Goal: Book appointment/travel/reservation

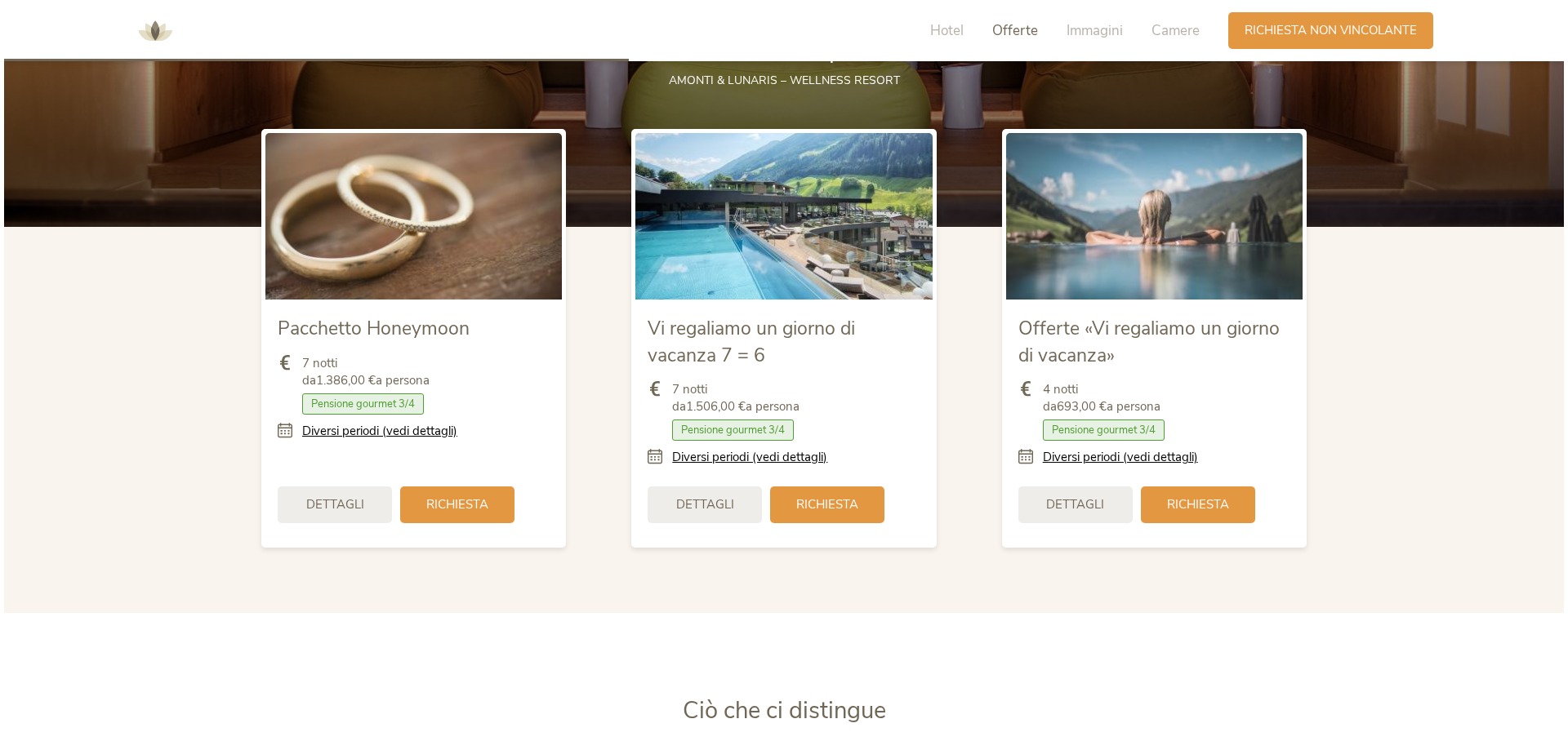
scroll to position [2123, 0]
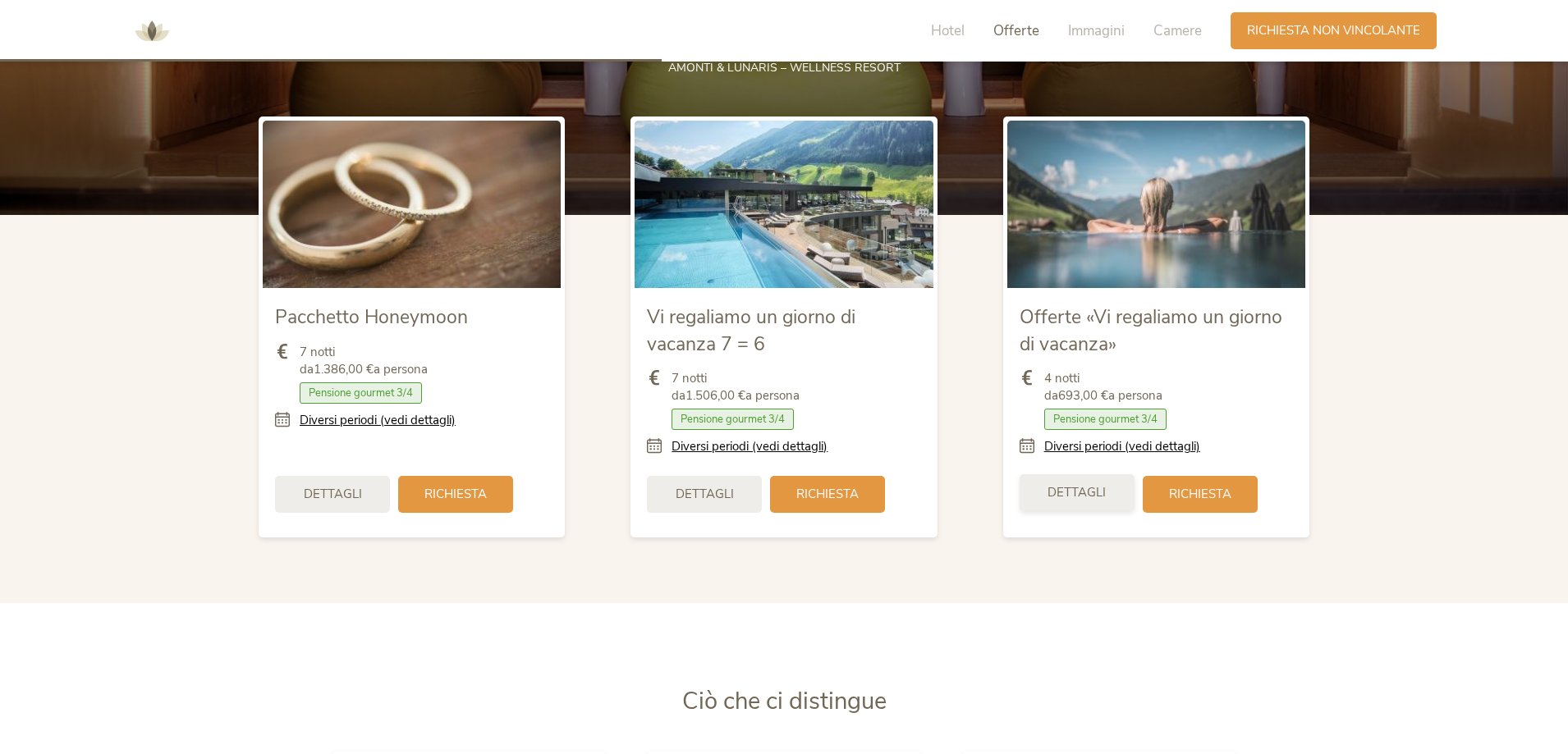
click at [1065, 484] on span "Dettagli" at bounding box center [1076, 493] width 58 height 17
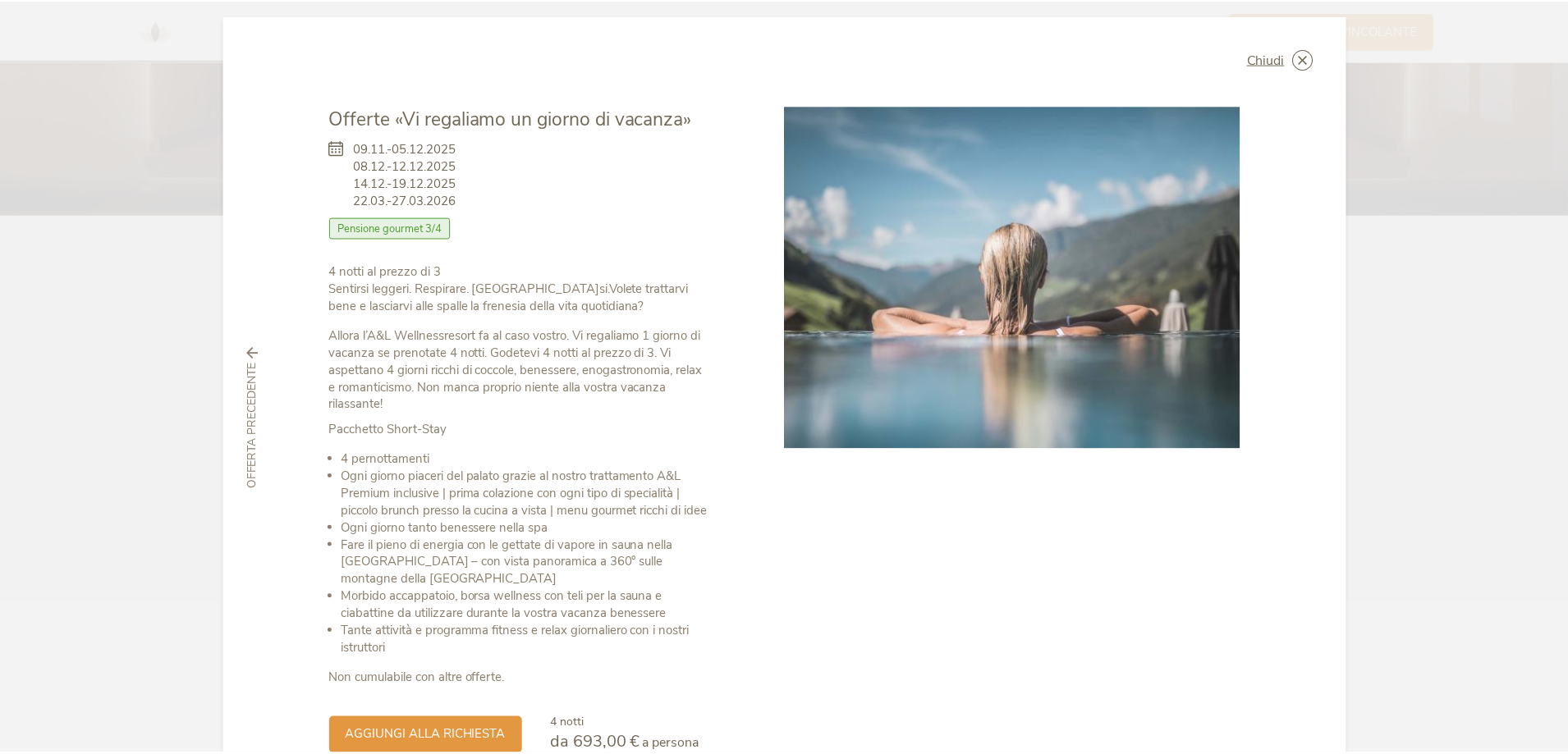
scroll to position [0, 0]
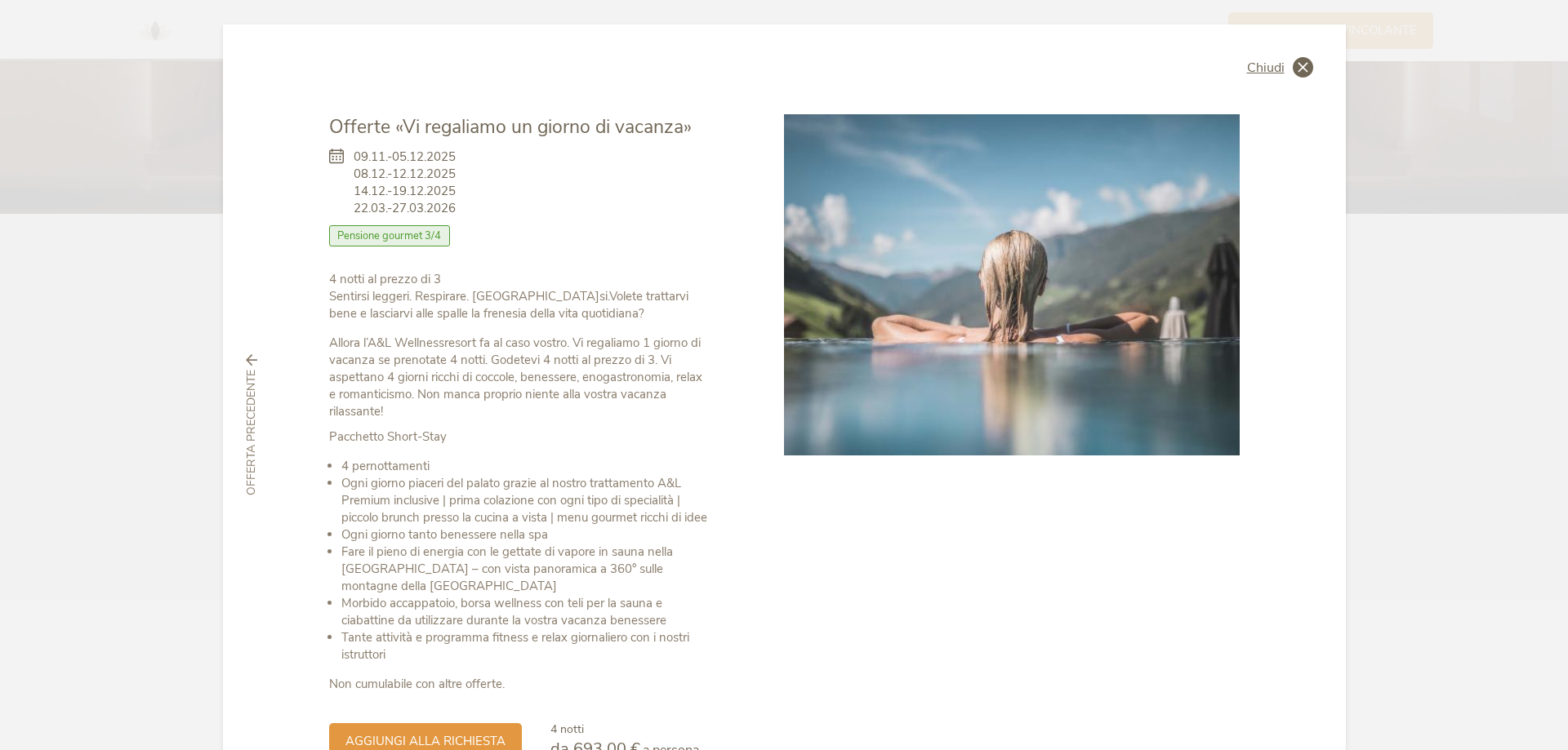
click at [1301, 62] on icon at bounding box center [1303, 68] width 21 height 21
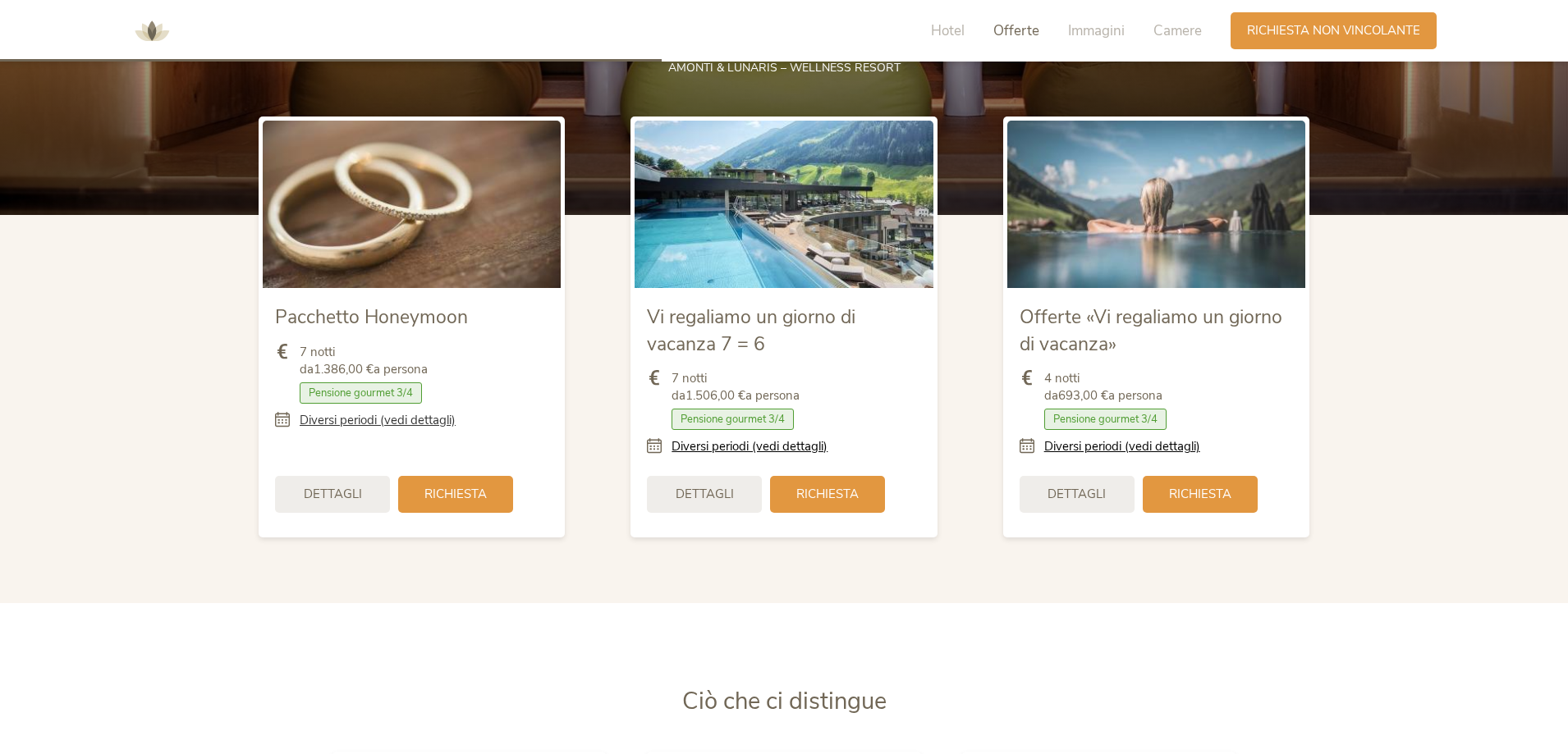
click at [328, 412] on link "Diversi periodi (vedi dettagli)" at bounding box center [377, 421] width 156 height 17
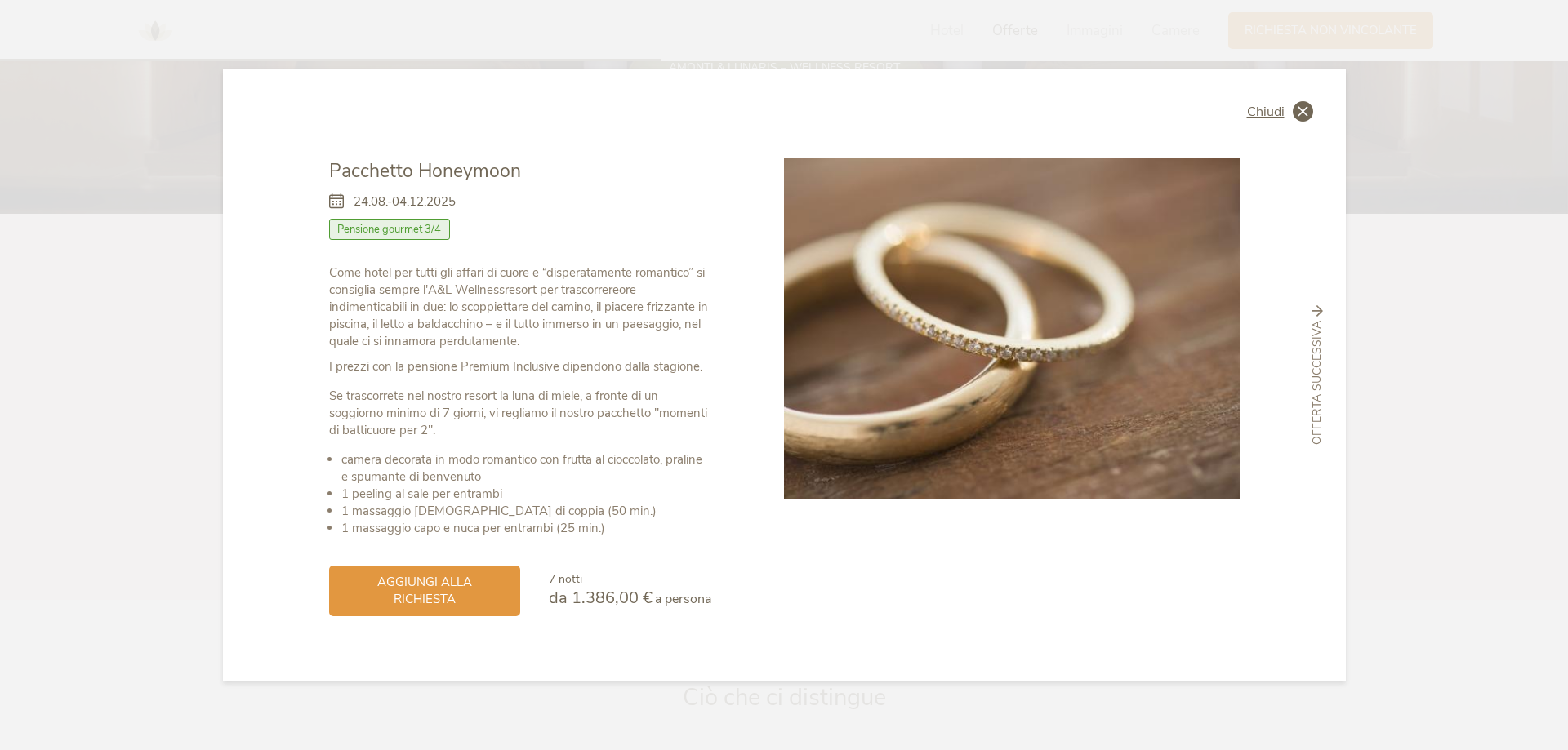
click at [1310, 122] on icon at bounding box center [1303, 112] width 21 height 21
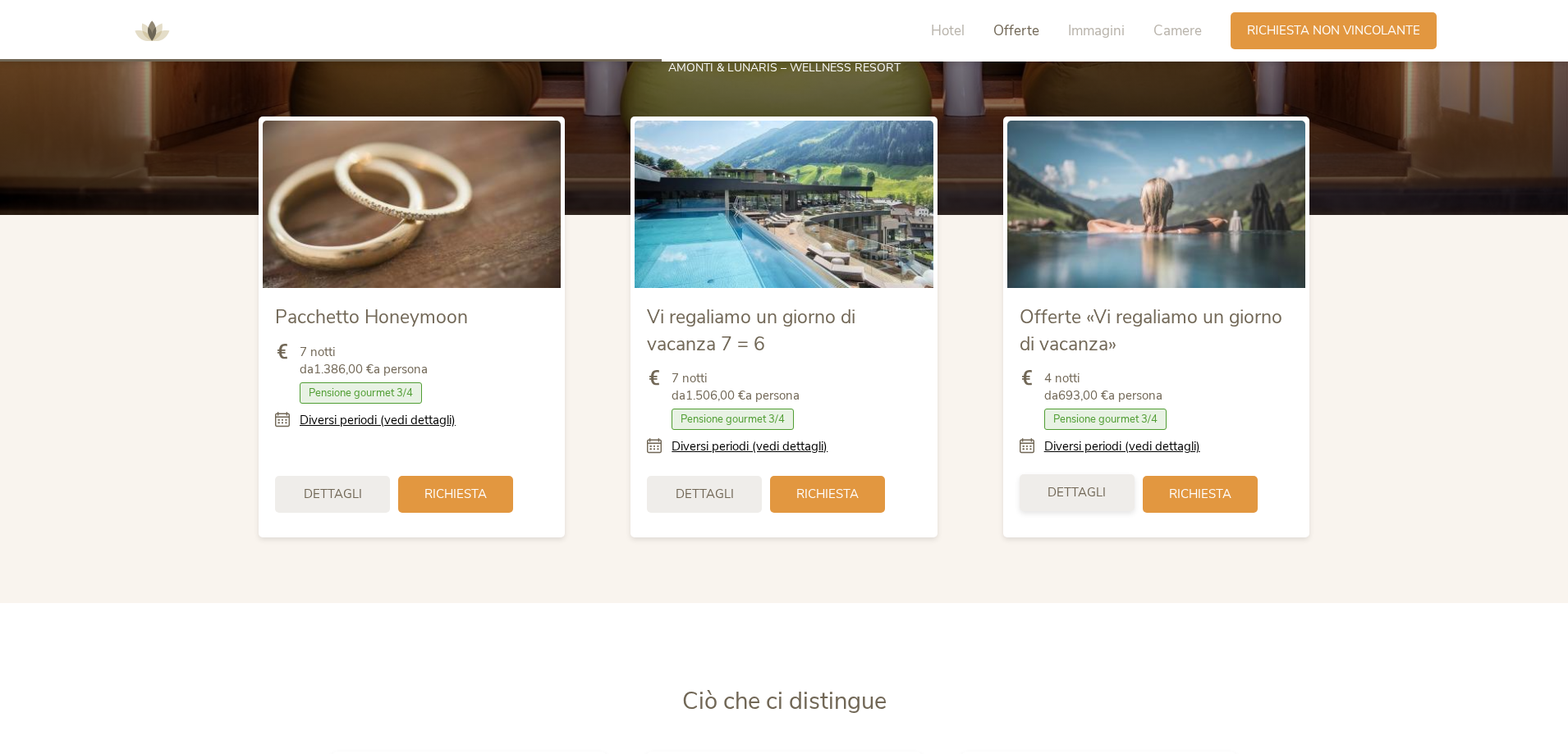
click at [1101, 484] on span "Dettagli" at bounding box center [1076, 493] width 58 height 17
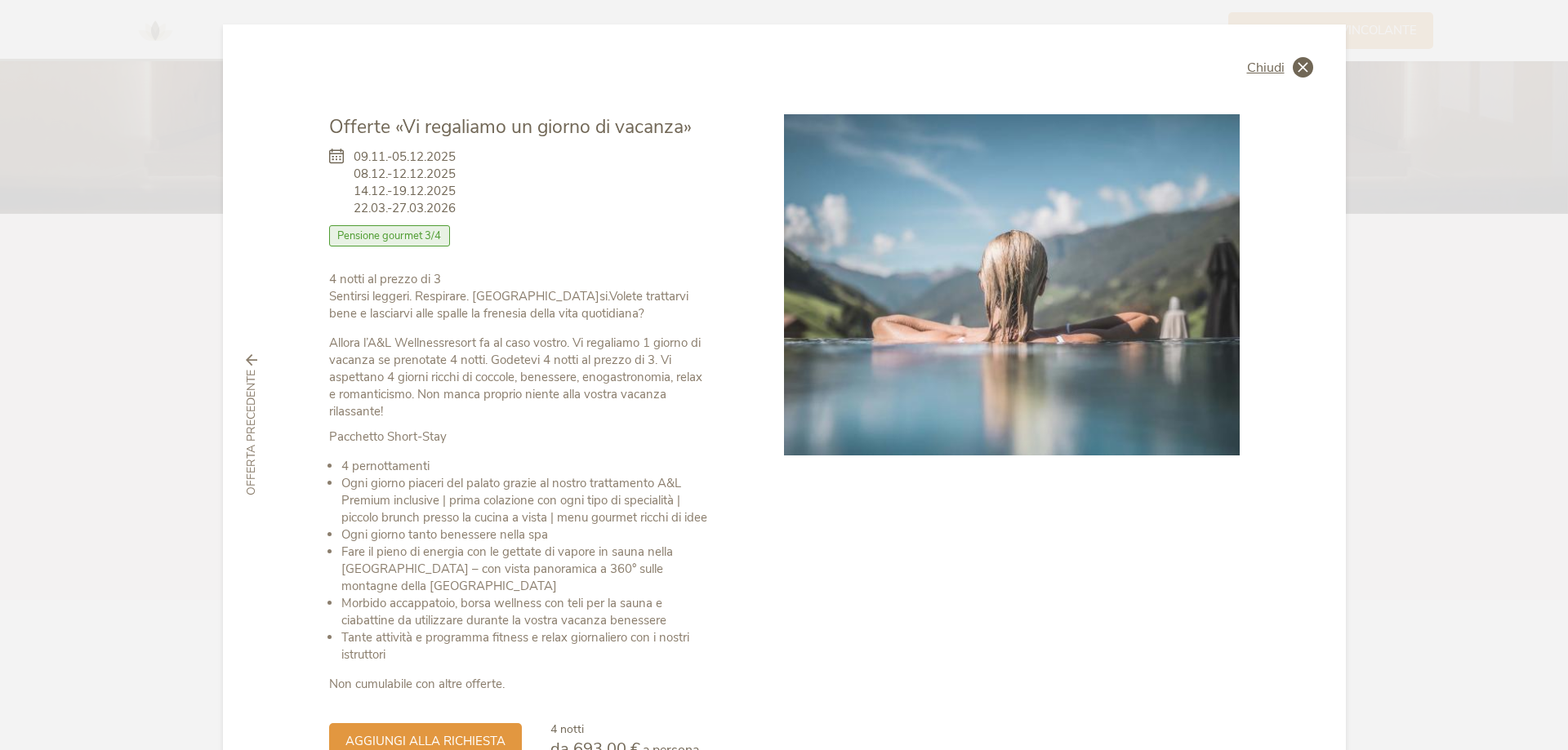
click at [1300, 68] on icon at bounding box center [1303, 68] width 21 height 21
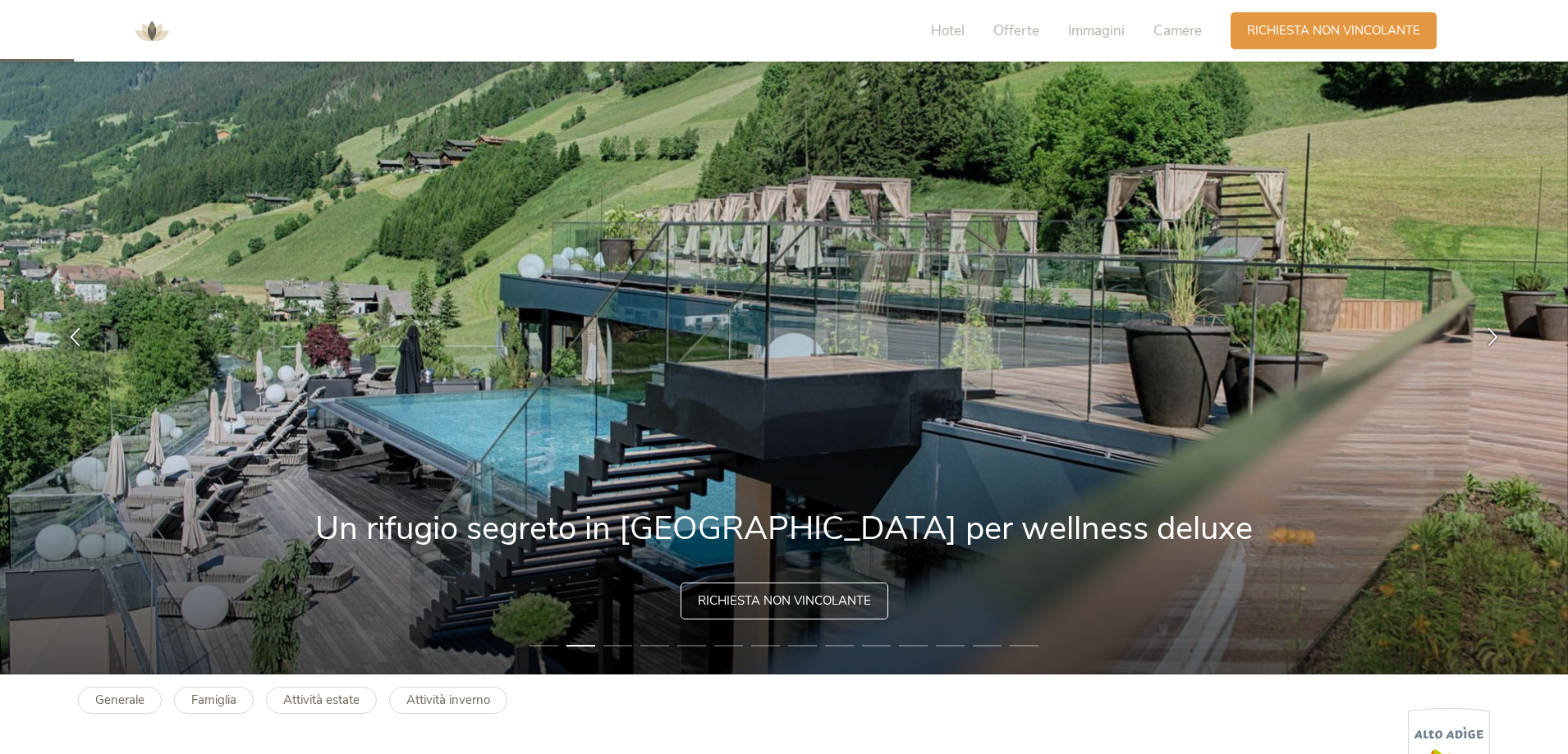
scroll to position [246, 0]
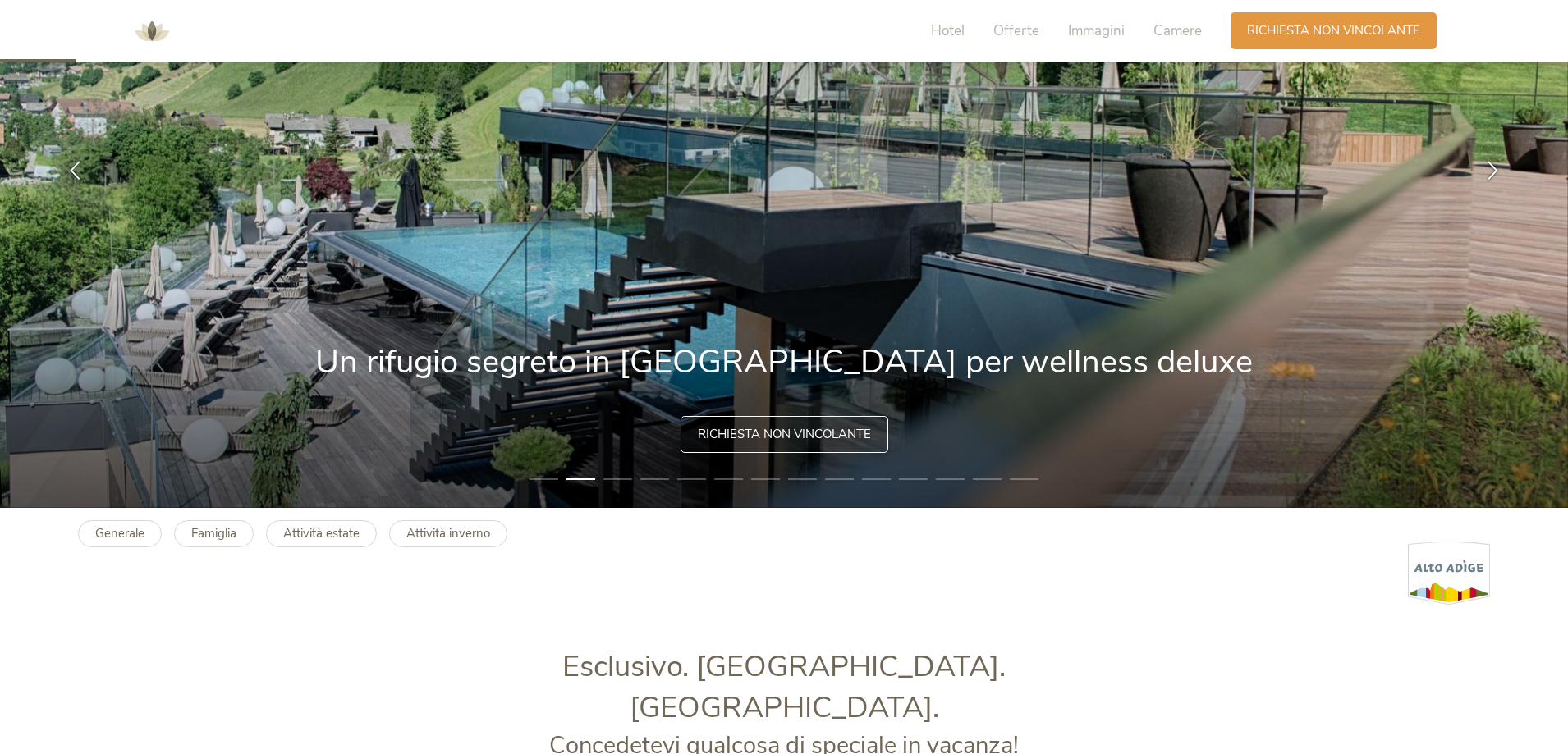
click at [784, 425] on div "Richiesta non vincolante" at bounding box center [784, 435] width 208 height 37
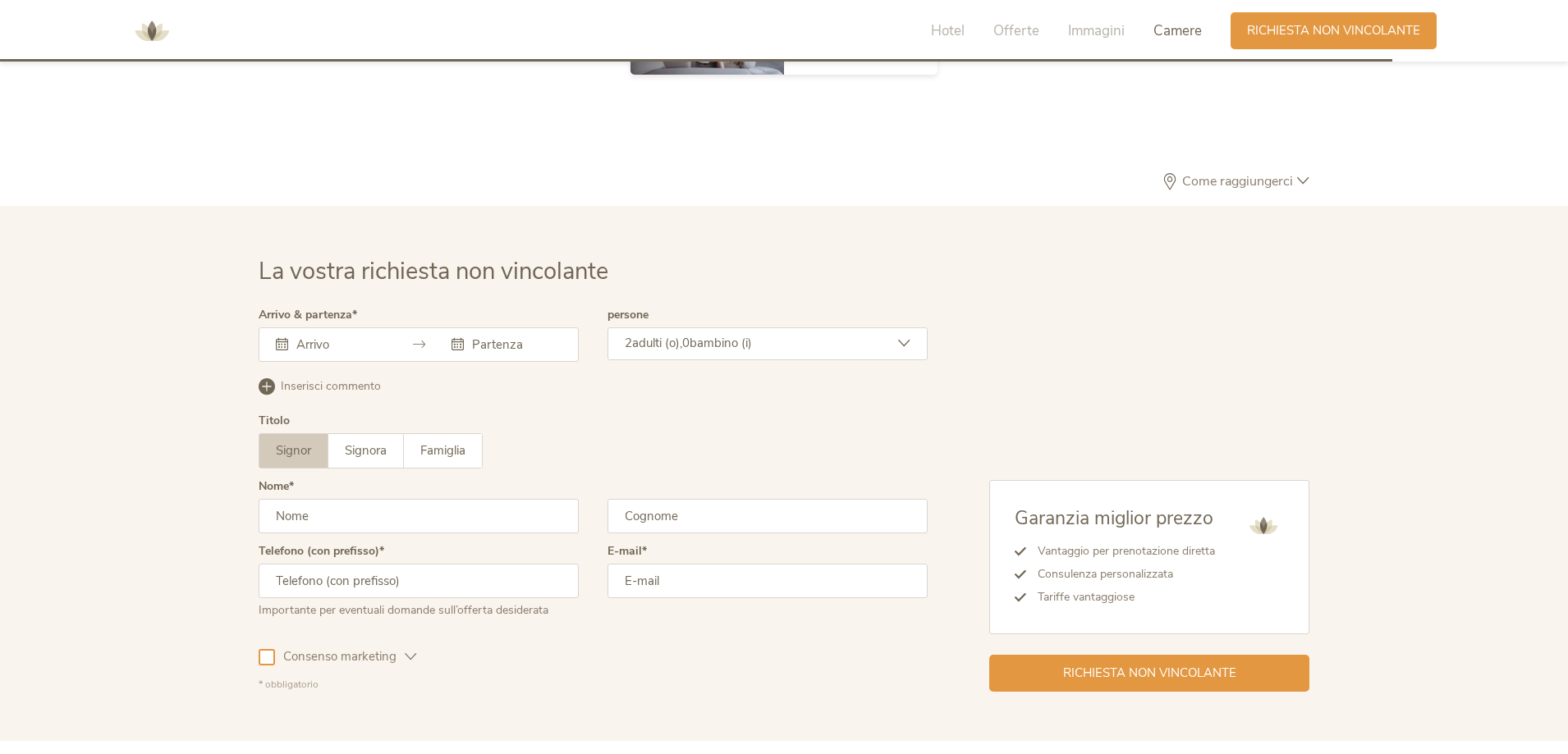
scroll to position [5056, 0]
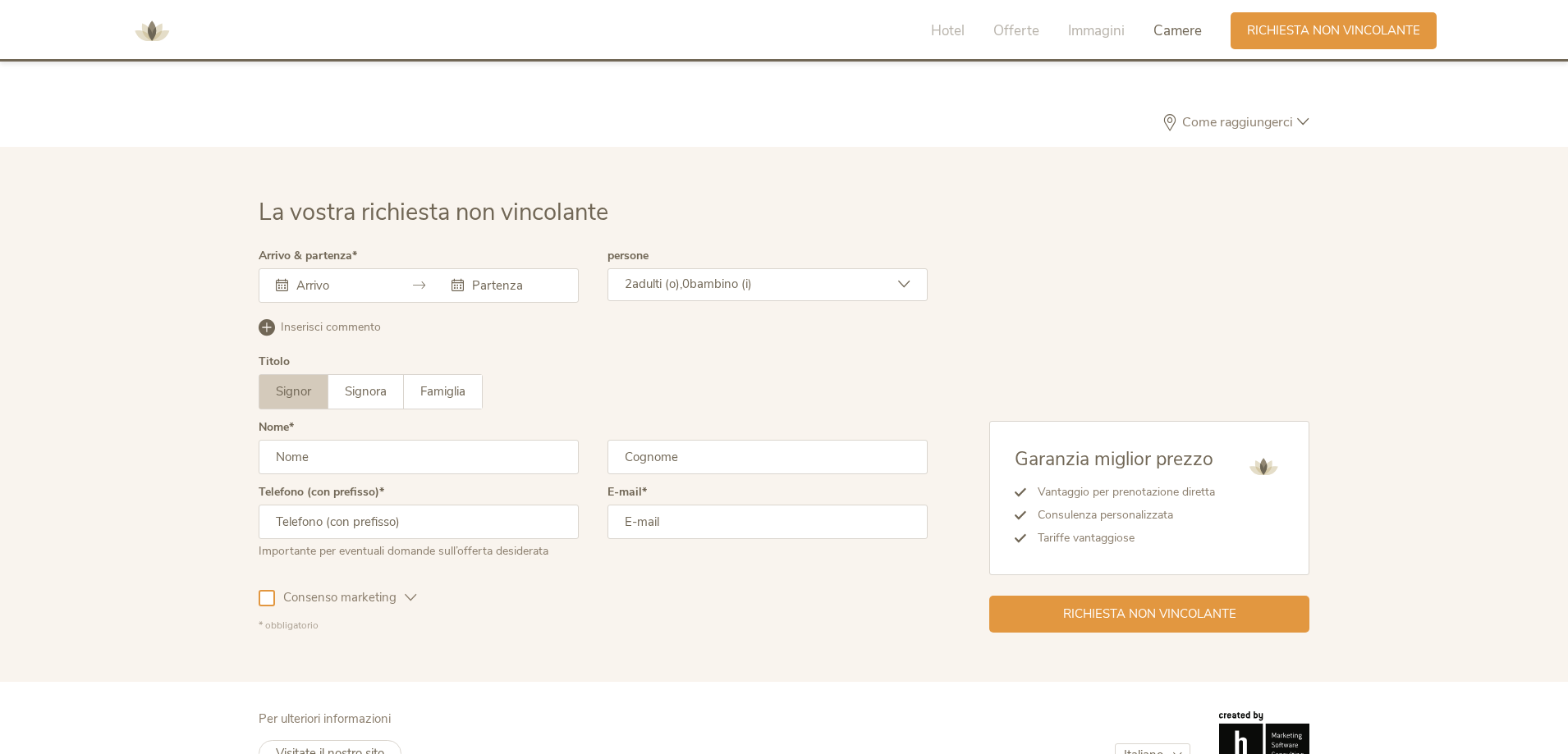
click at [345, 278] on input "text" at bounding box center [339, 285] width 93 height 17
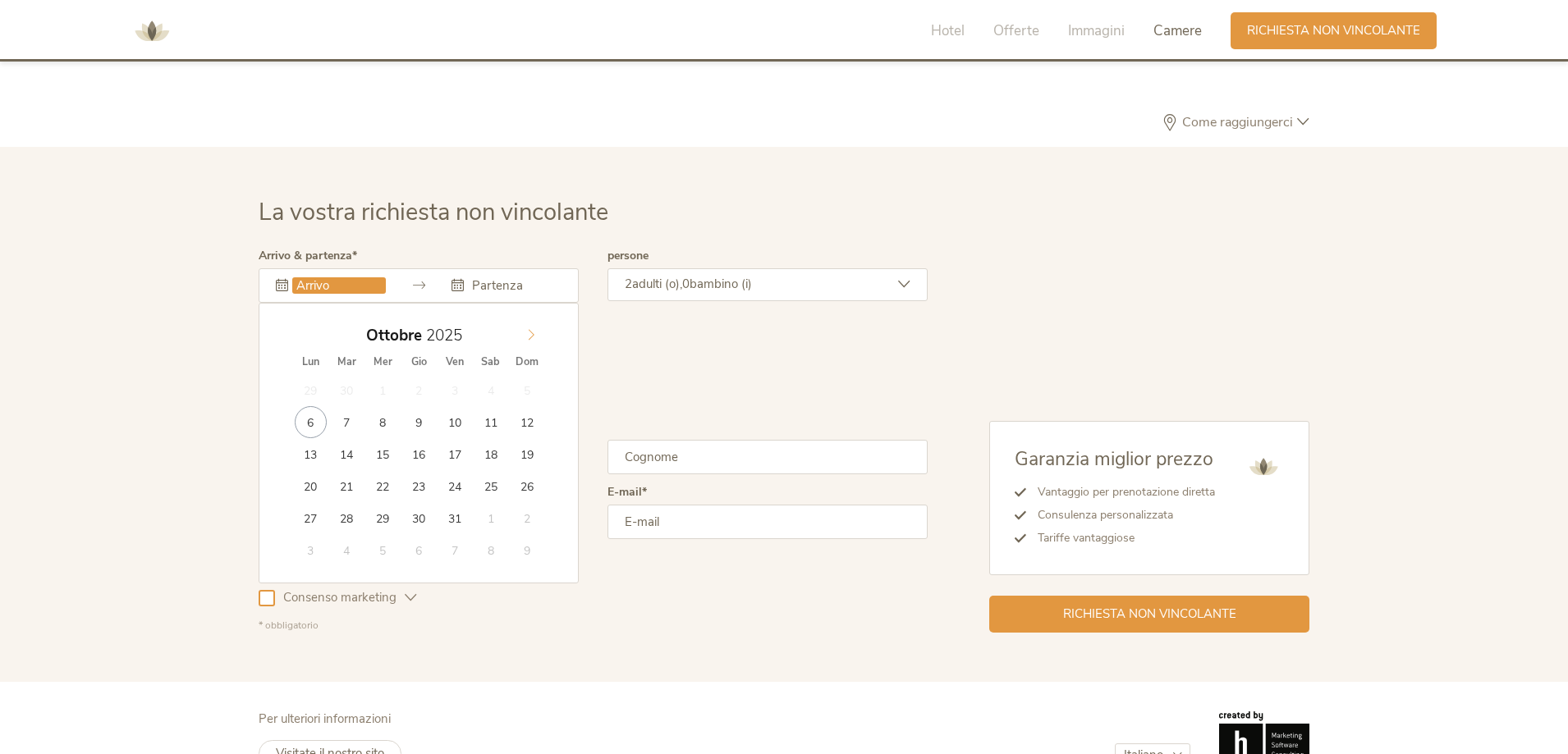
click at [534, 329] on icon at bounding box center [531, 334] width 11 height 11
type input "09.11.2025"
type input "12.11.2025"
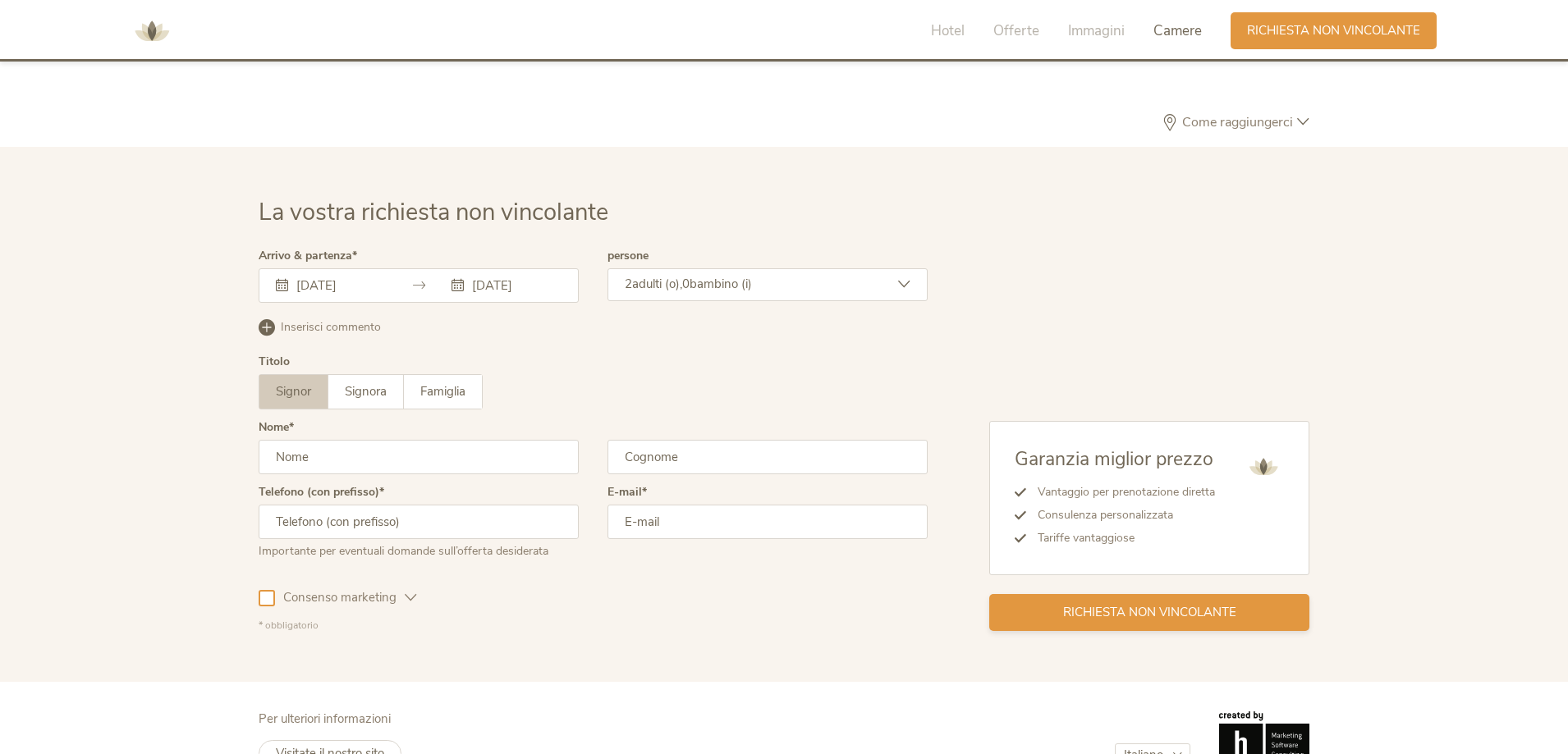
click at [1139, 604] on span "Richiesta non vincolante" at bounding box center [1149, 613] width 173 height 17
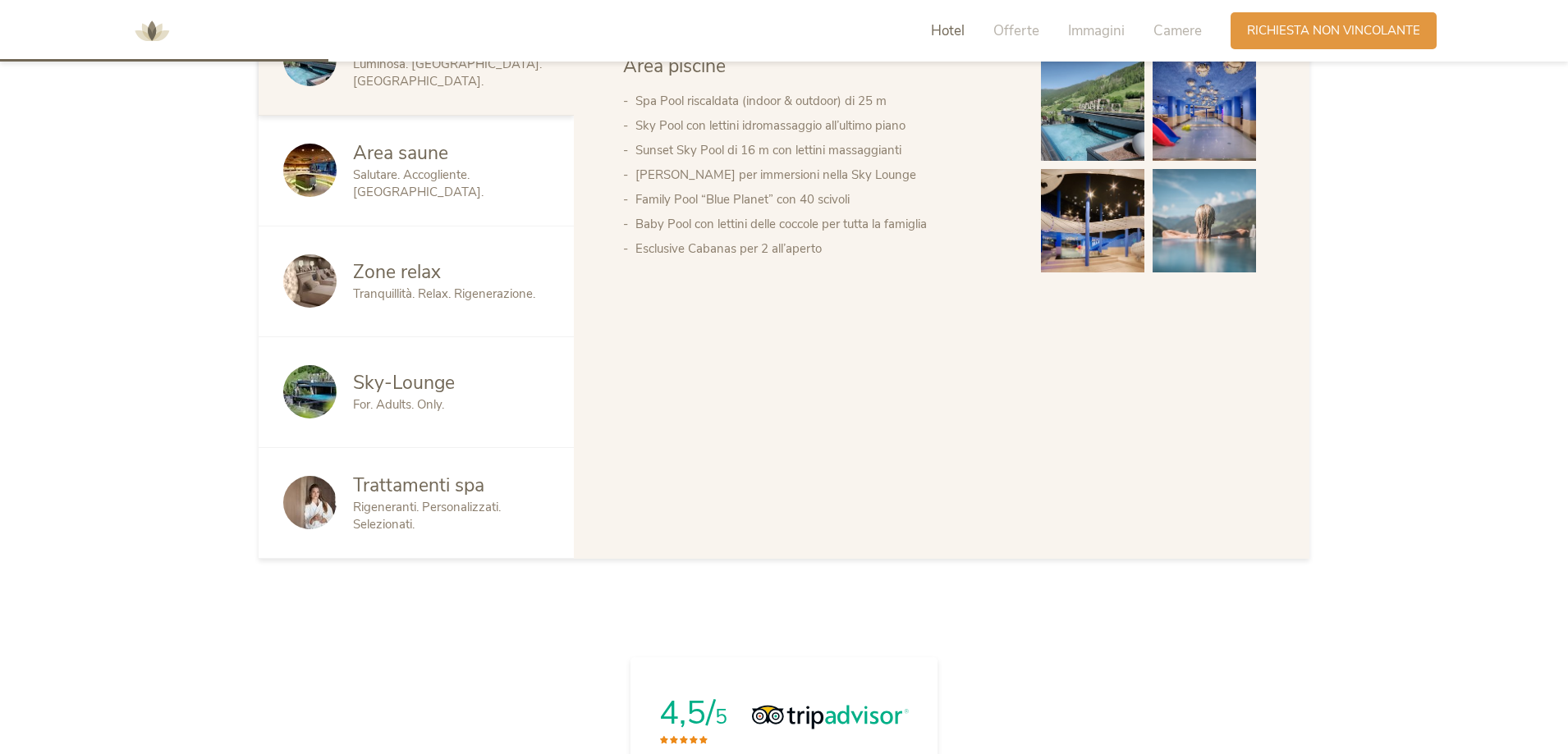
scroll to position [1231, 0]
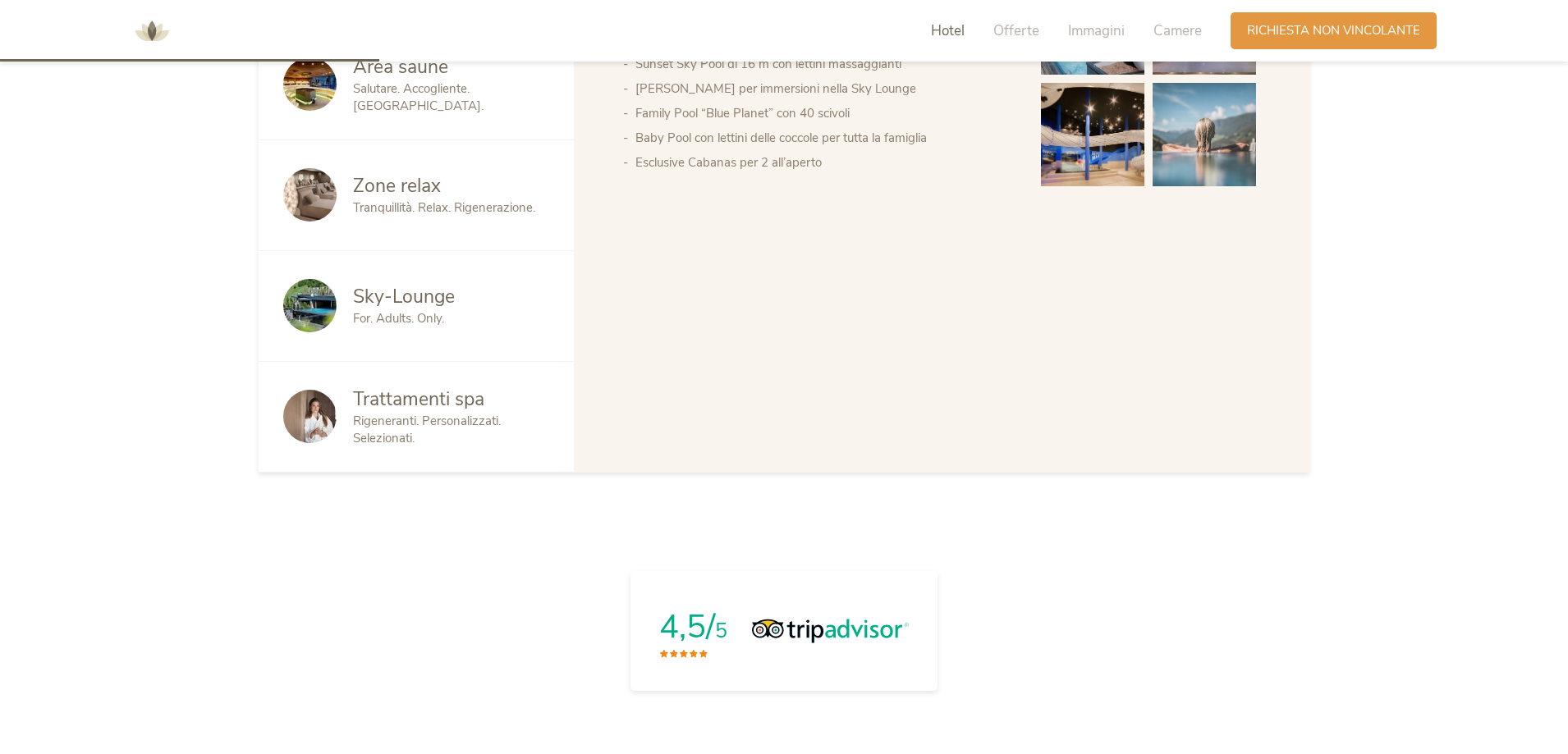
click at [264, 555] on div "4,5/ 5" at bounding box center [784, 631] width 1116 height 153
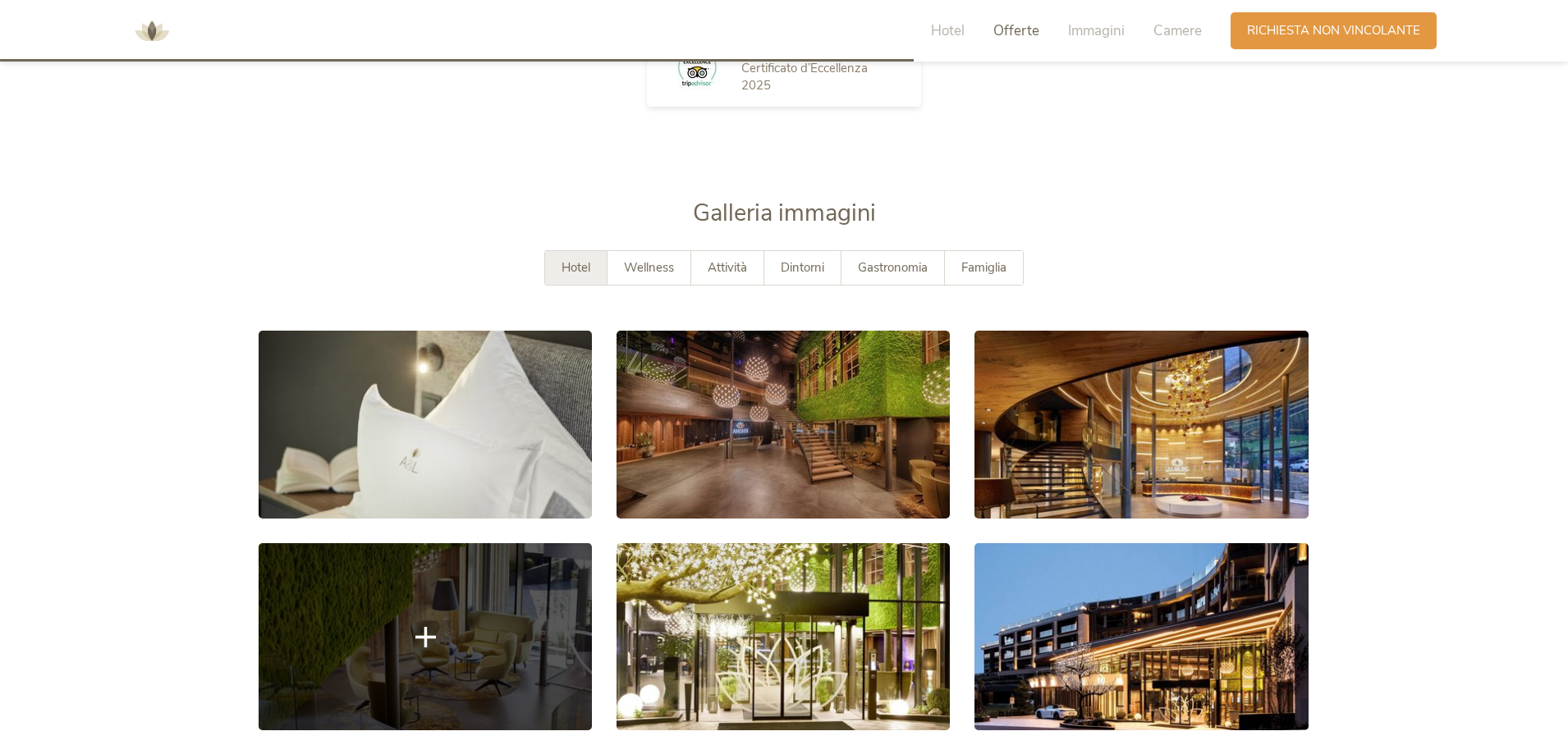
scroll to position [2955, 0]
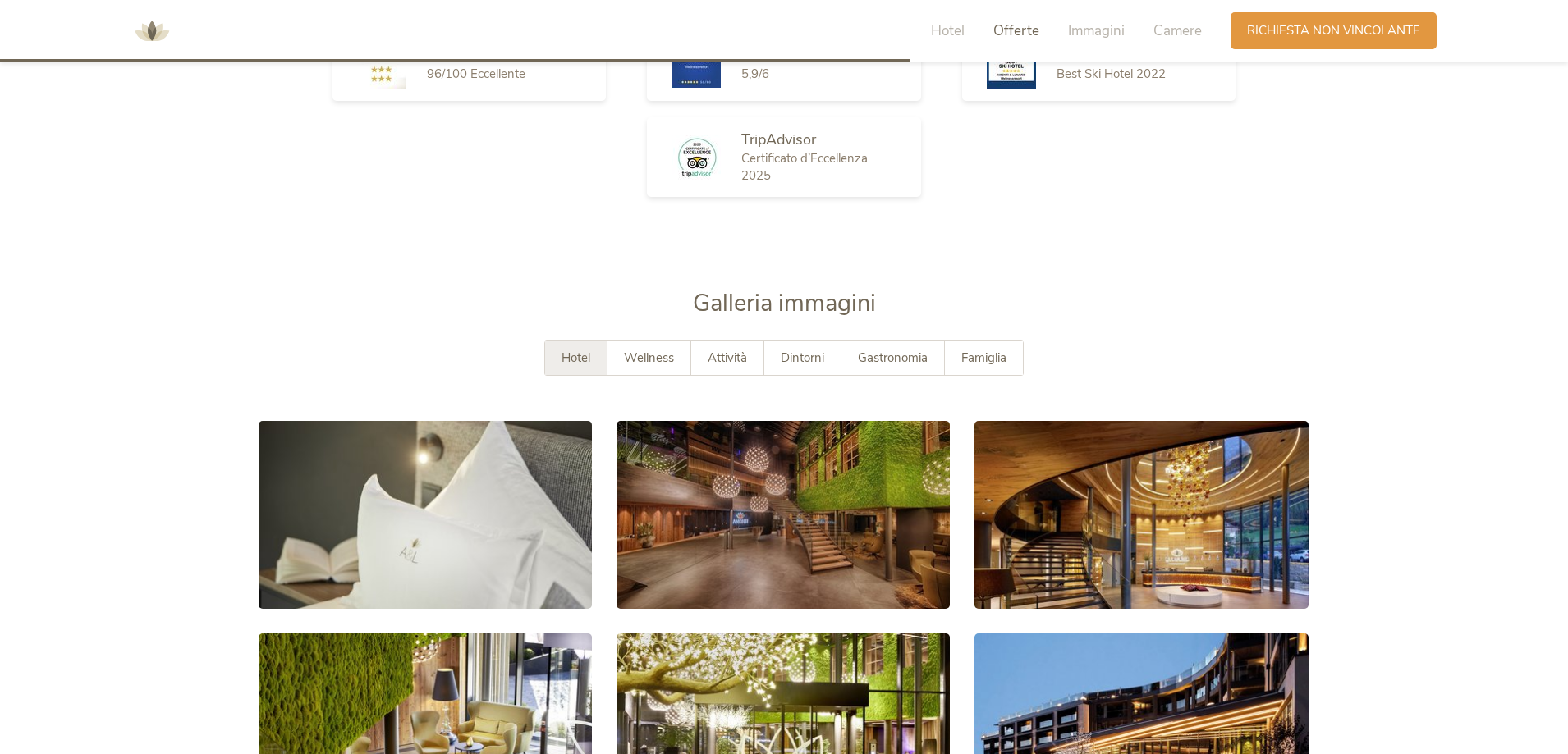
click at [327, 287] on div "Galleria immagini" at bounding box center [784, 314] width 1051 height 54
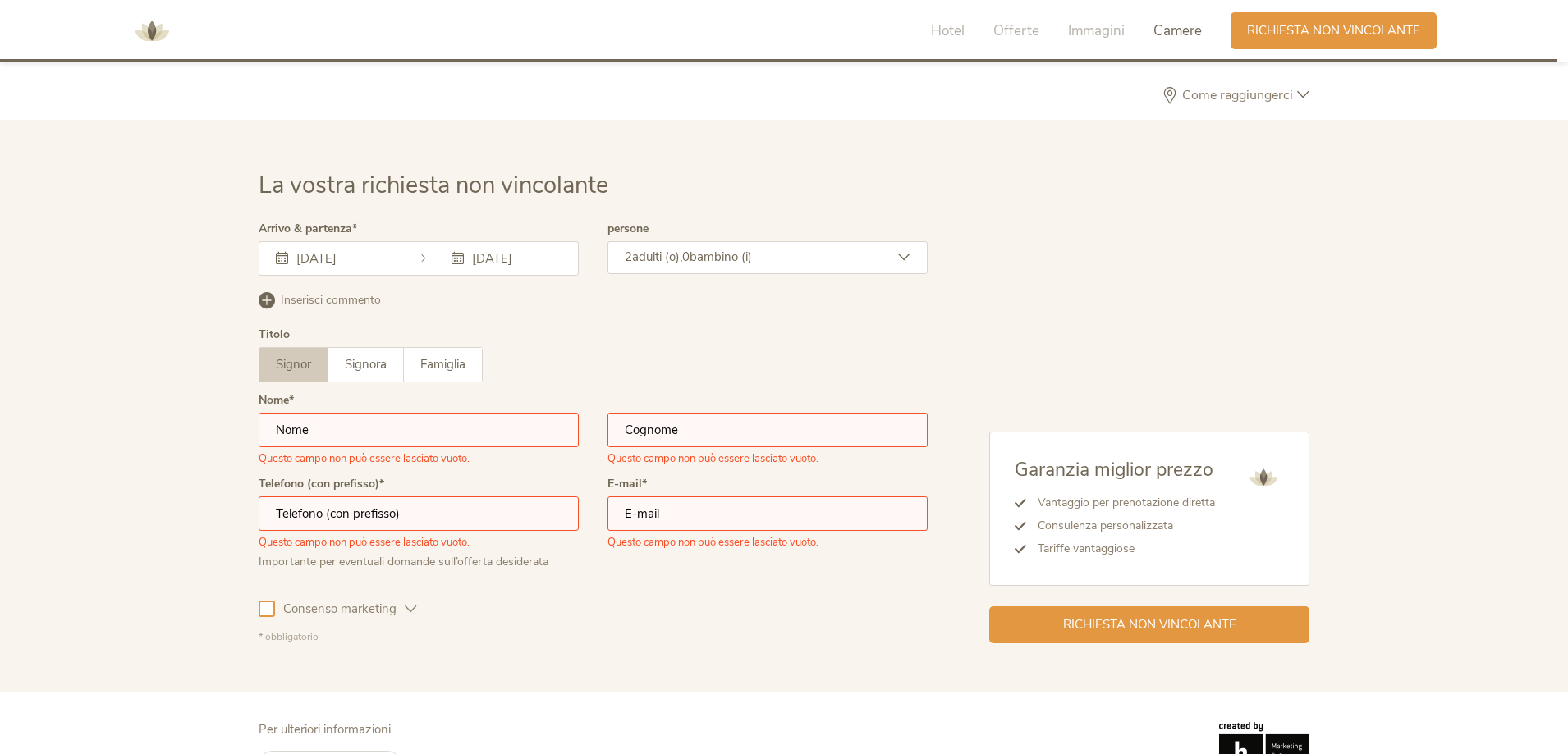
scroll to position [5095, 0]
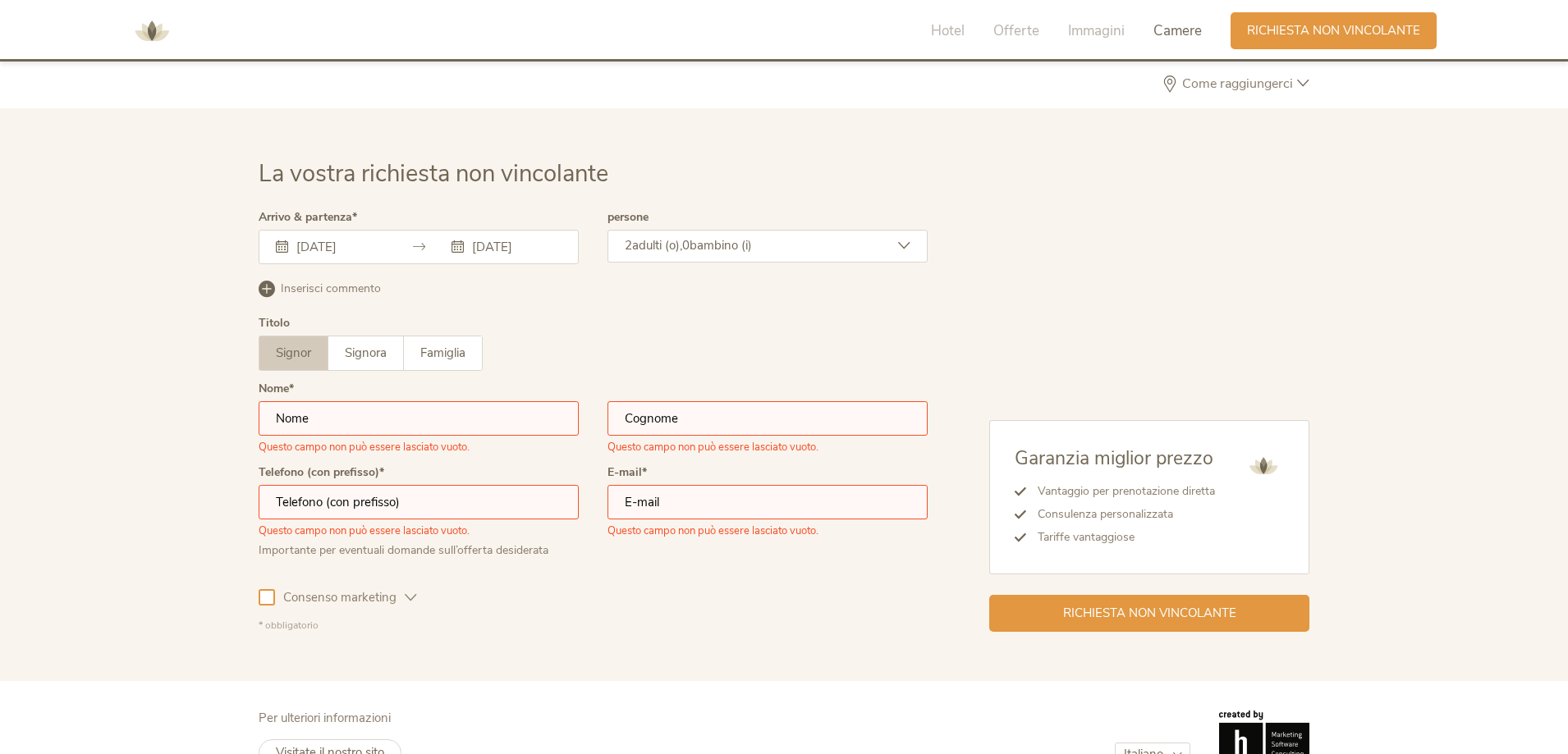
click at [582, 619] on div "* obbligatorio" at bounding box center [592, 626] width 669 height 14
click at [117, 435] on div "La vostra richiesta non vincolante Arrivo & partenza 09.11.2025 12.11.2025 Nove…" at bounding box center [784, 394] width 1568 height 573
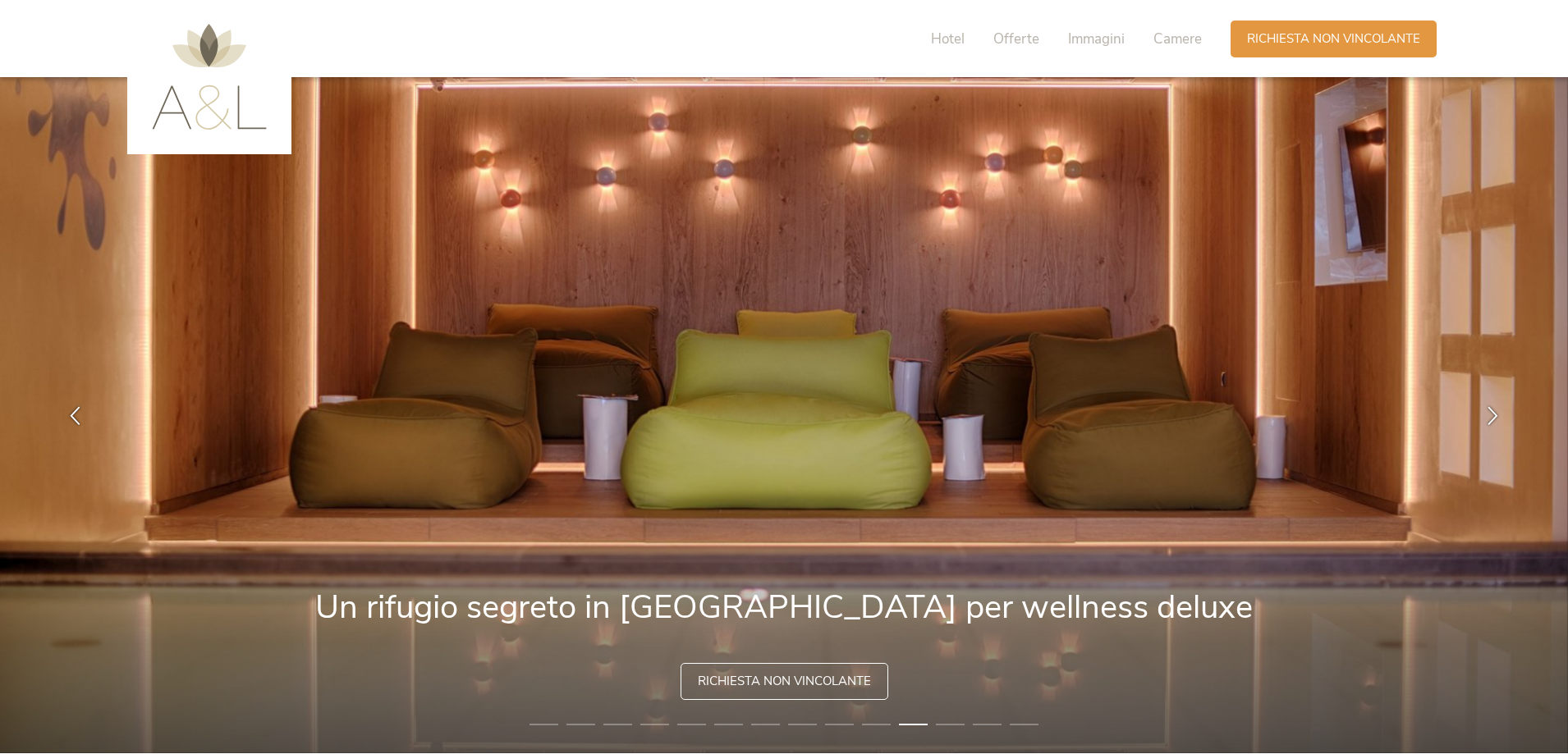
scroll to position [0, 0]
